Goal: Task Accomplishment & Management: Use online tool/utility

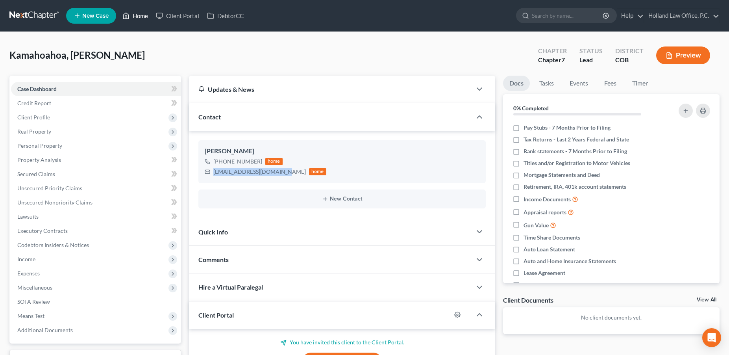
click at [133, 16] on link "Home" at bounding box center [135, 16] width 33 height 14
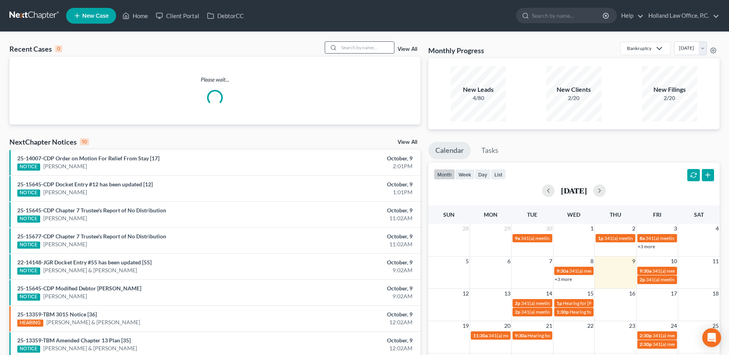
click at [346, 49] on input "search" at bounding box center [366, 47] width 55 height 11
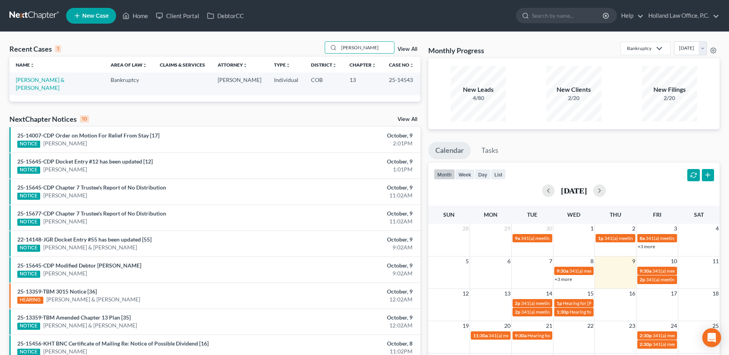
type input "[PERSON_NAME]"
click at [51, 78] on link "[PERSON_NAME] & [PERSON_NAME]" at bounding box center [40, 83] width 49 height 15
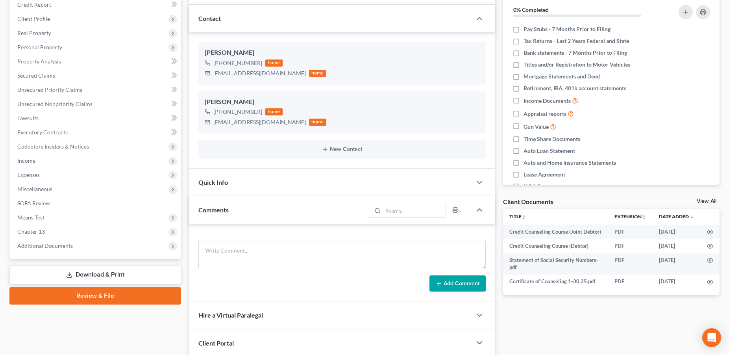
scroll to position [185, 0]
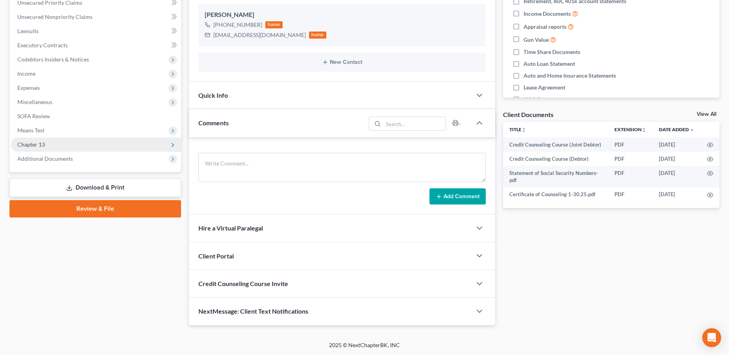
click at [32, 144] on span "Chapter 13" at bounding box center [31, 144] width 28 height 7
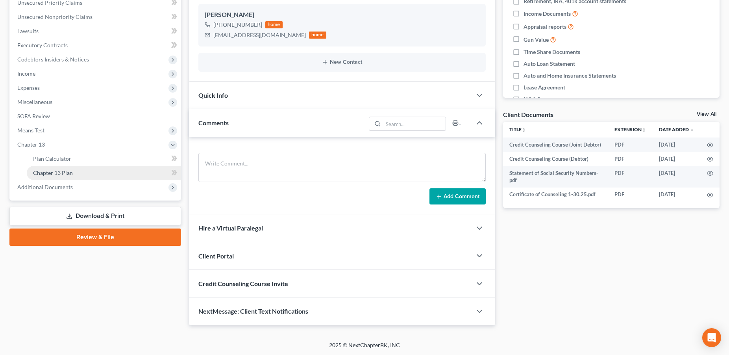
click at [46, 171] on span "Chapter 13 Plan" at bounding box center [53, 172] width 40 height 7
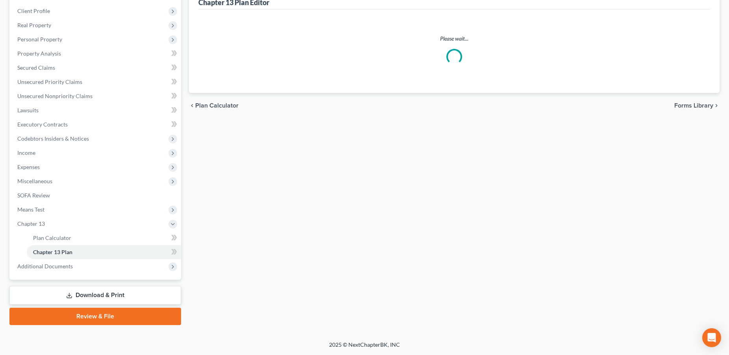
scroll to position [106, 0]
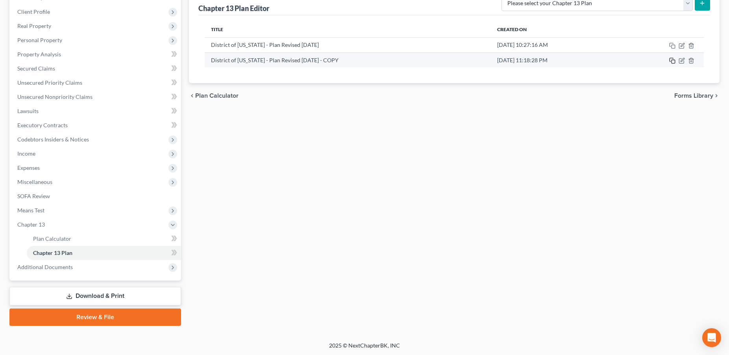
click at [670, 62] on icon "button" at bounding box center [672, 60] width 6 height 6
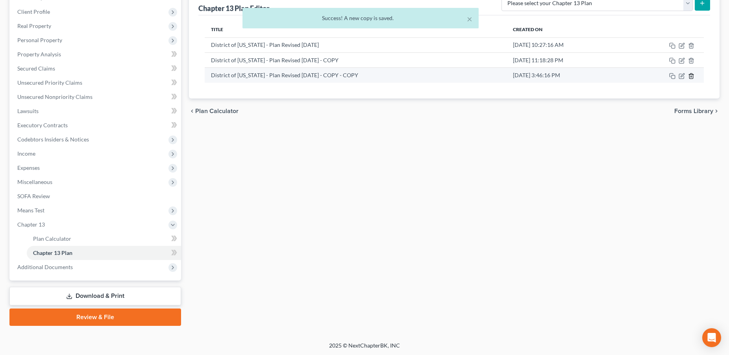
click at [691, 75] on icon "button" at bounding box center [691, 76] width 6 height 6
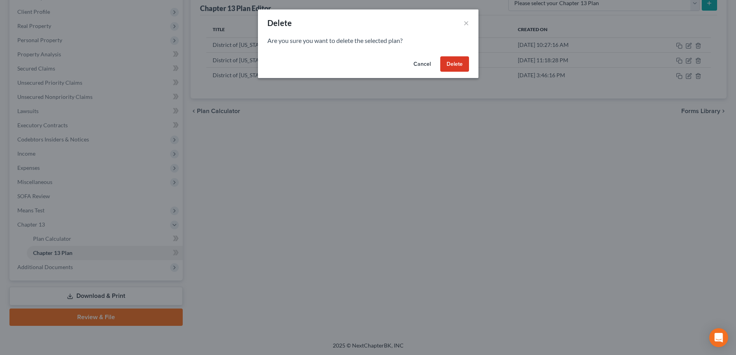
click at [450, 65] on button "Delete" at bounding box center [454, 64] width 29 height 16
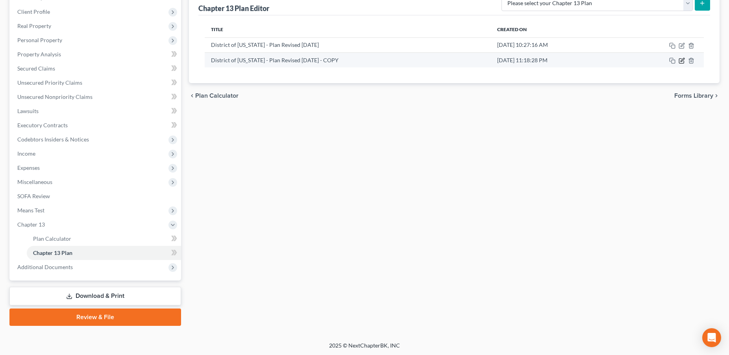
click at [681, 59] on icon "button" at bounding box center [681, 61] width 5 height 5
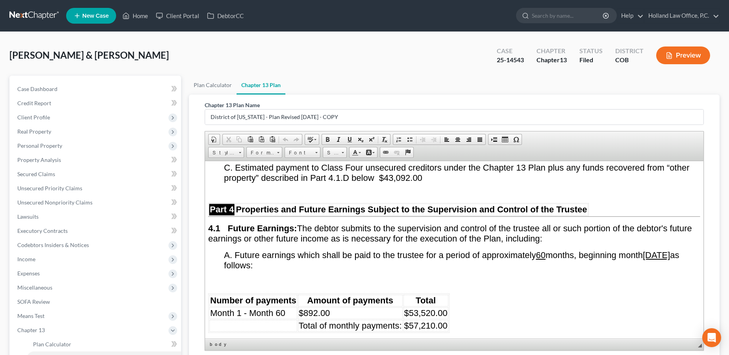
scroll to position [1681, 0]
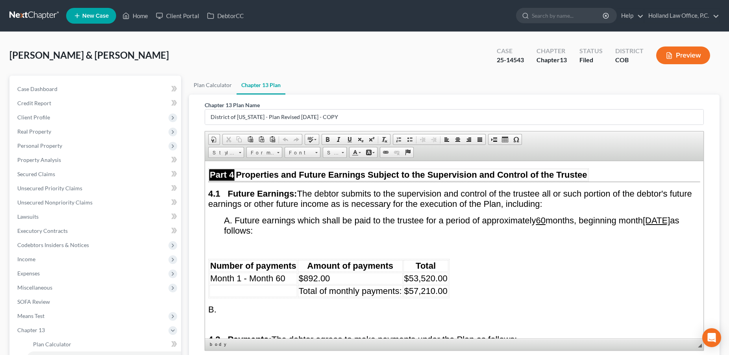
click at [337, 272] on td "$892.00" at bounding box center [350, 278] width 105 height 12
